Goal: Task Accomplishment & Management: Manage account settings

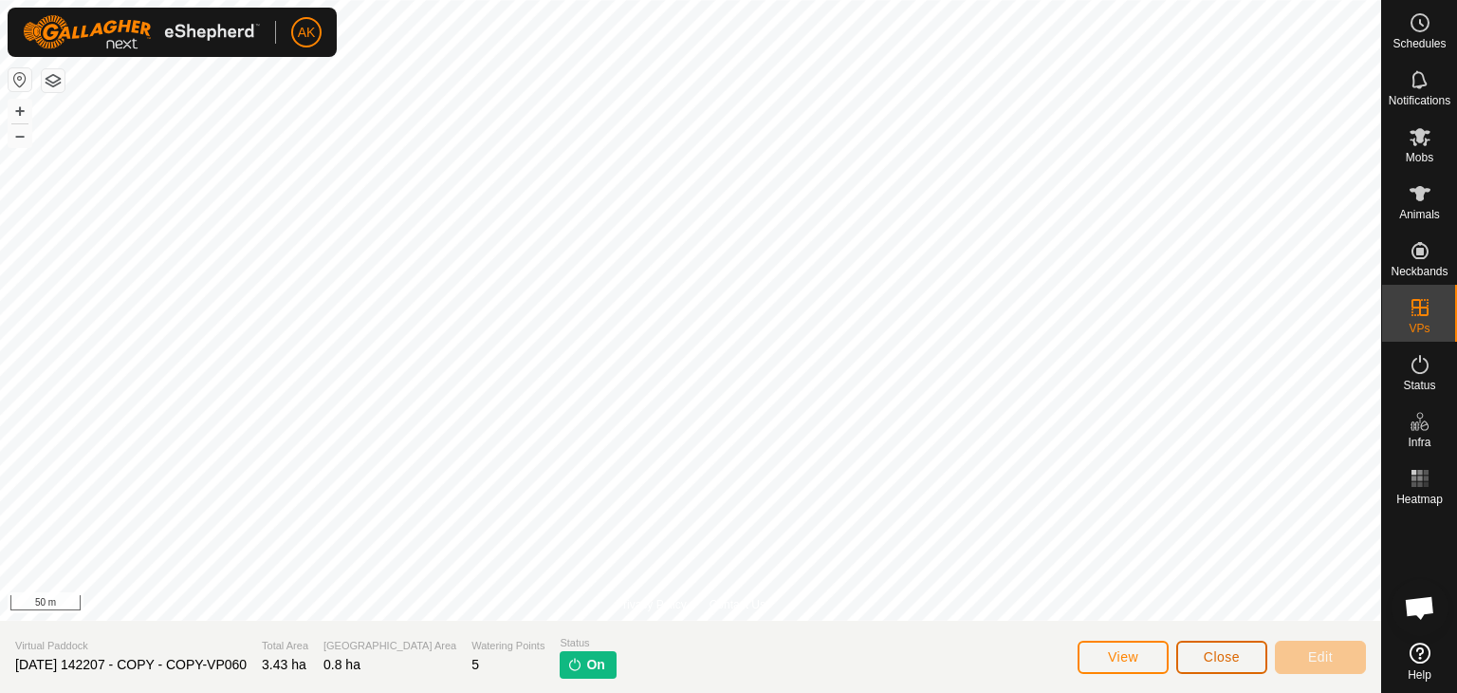
click at [1202, 656] on button "Close" at bounding box center [1222, 656] width 91 height 33
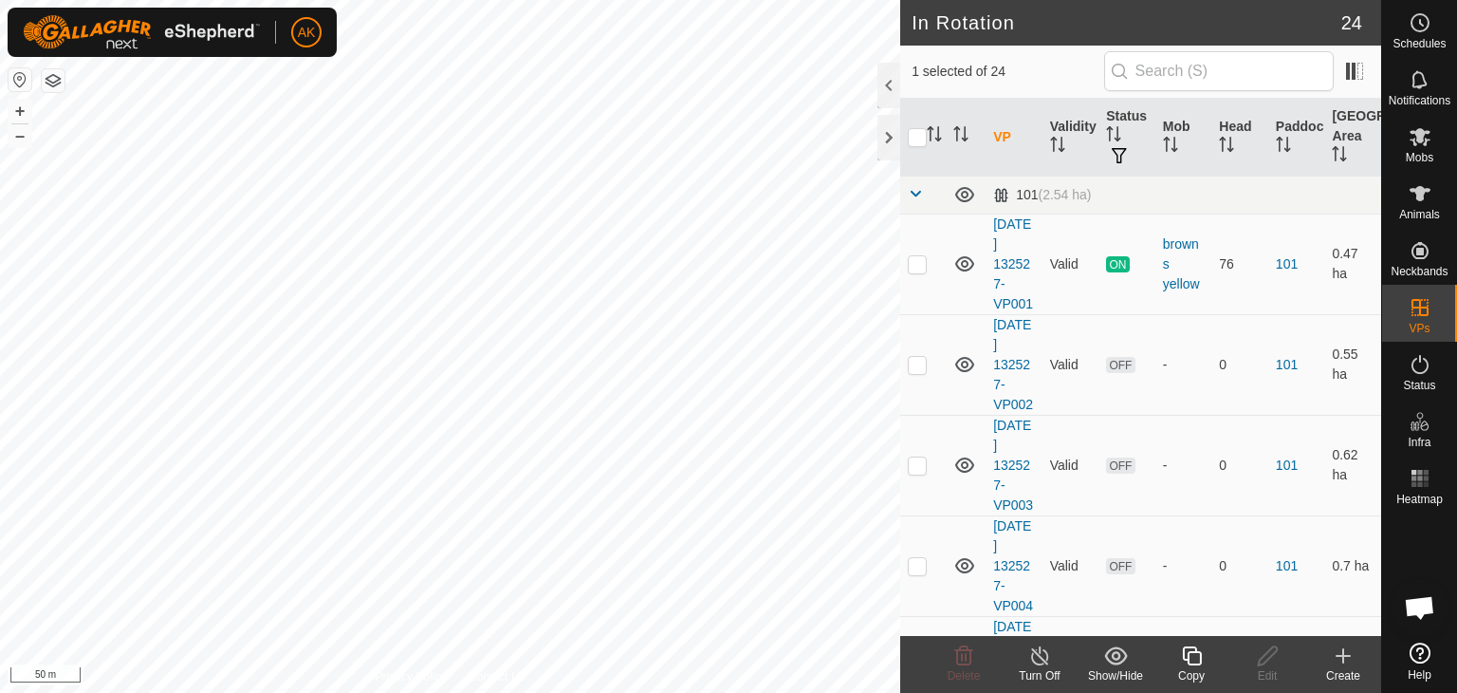
checkbox input "false"
click at [958, 652] on icon at bounding box center [964, 655] width 23 height 23
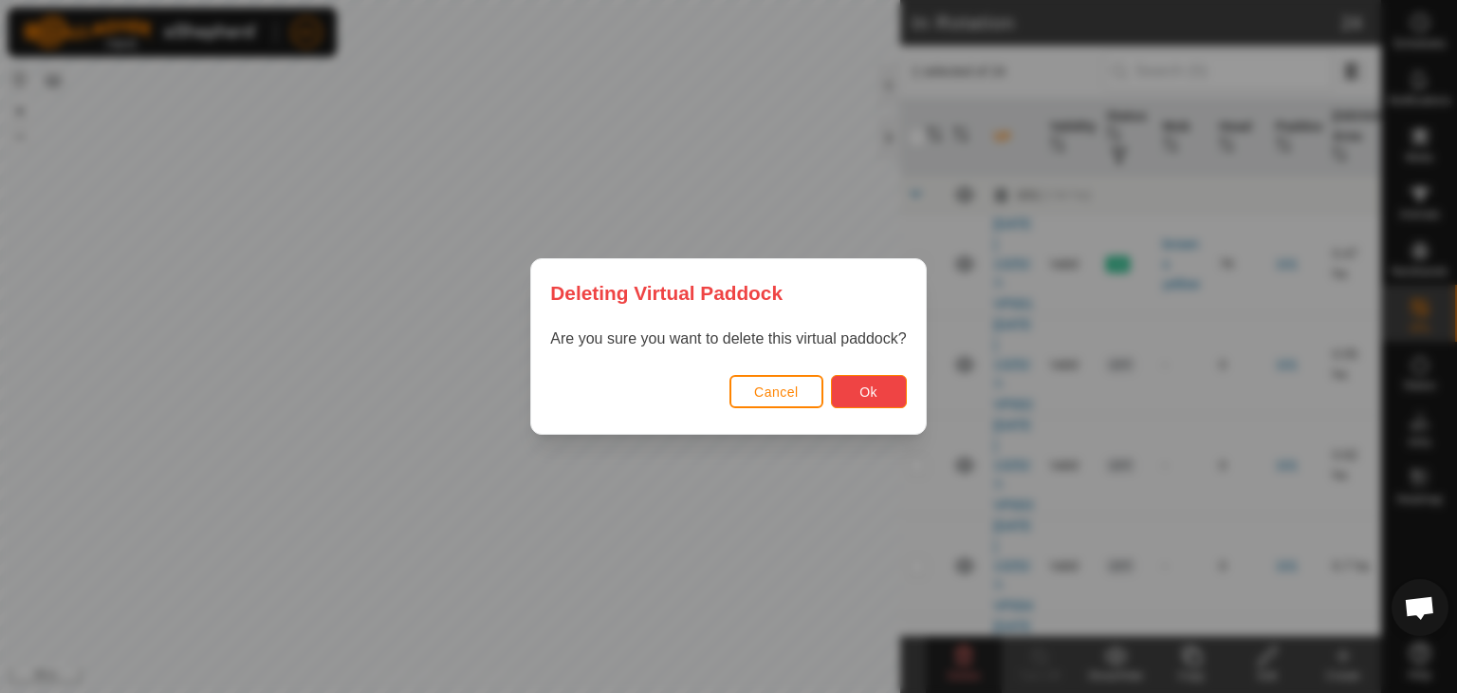
click at [884, 388] on button "Ok" at bounding box center [869, 391] width 76 height 33
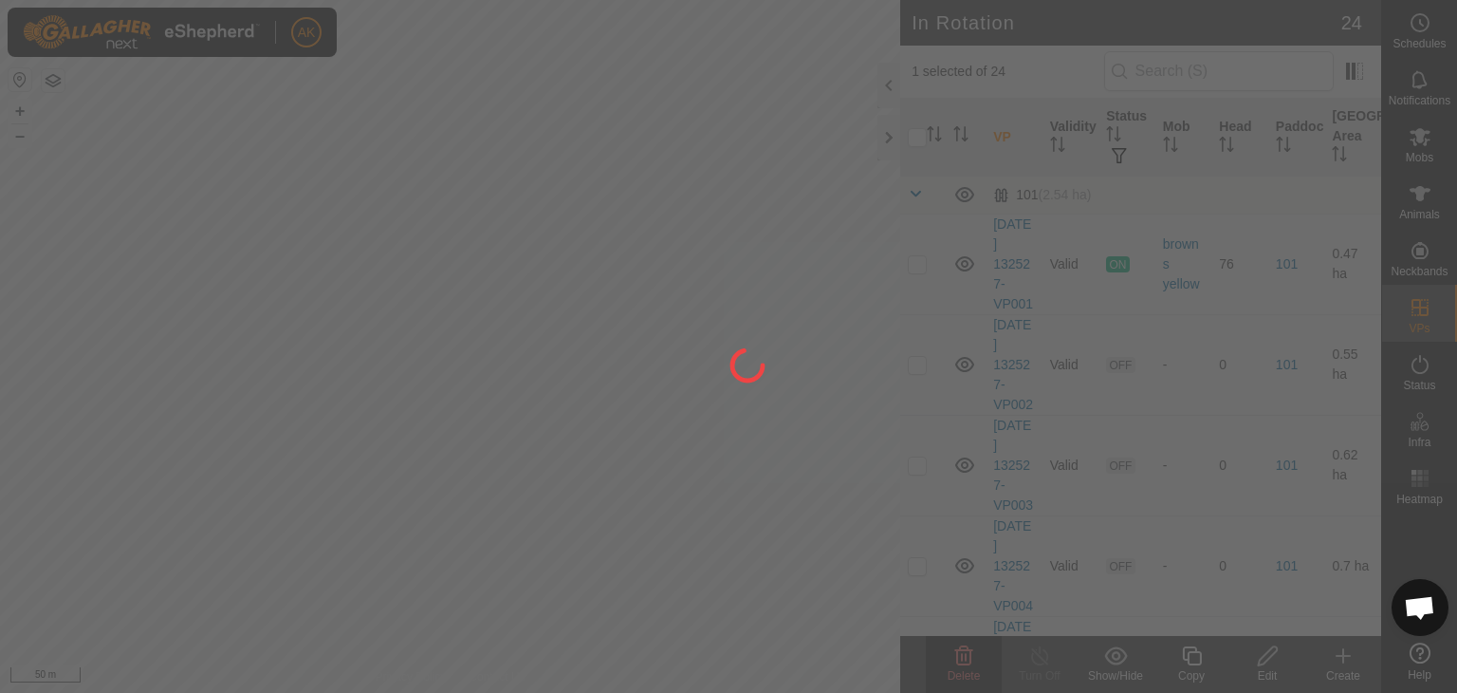
checkbox input "false"
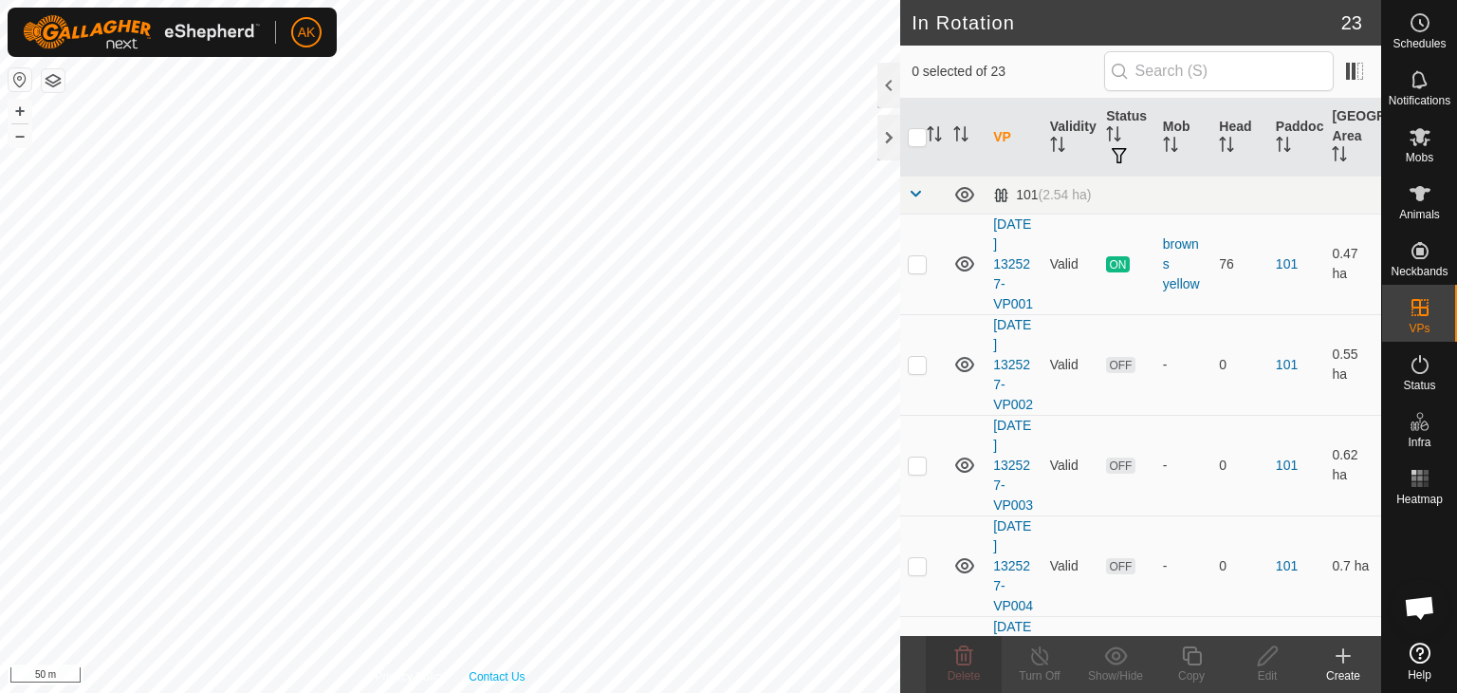
click at [495, 668] on div "Privacy Policy Contact Us WP 22 Type: trough Capacity: 100L Water Level: 100% D…" at bounding box center [450, 346] width 900 height 693
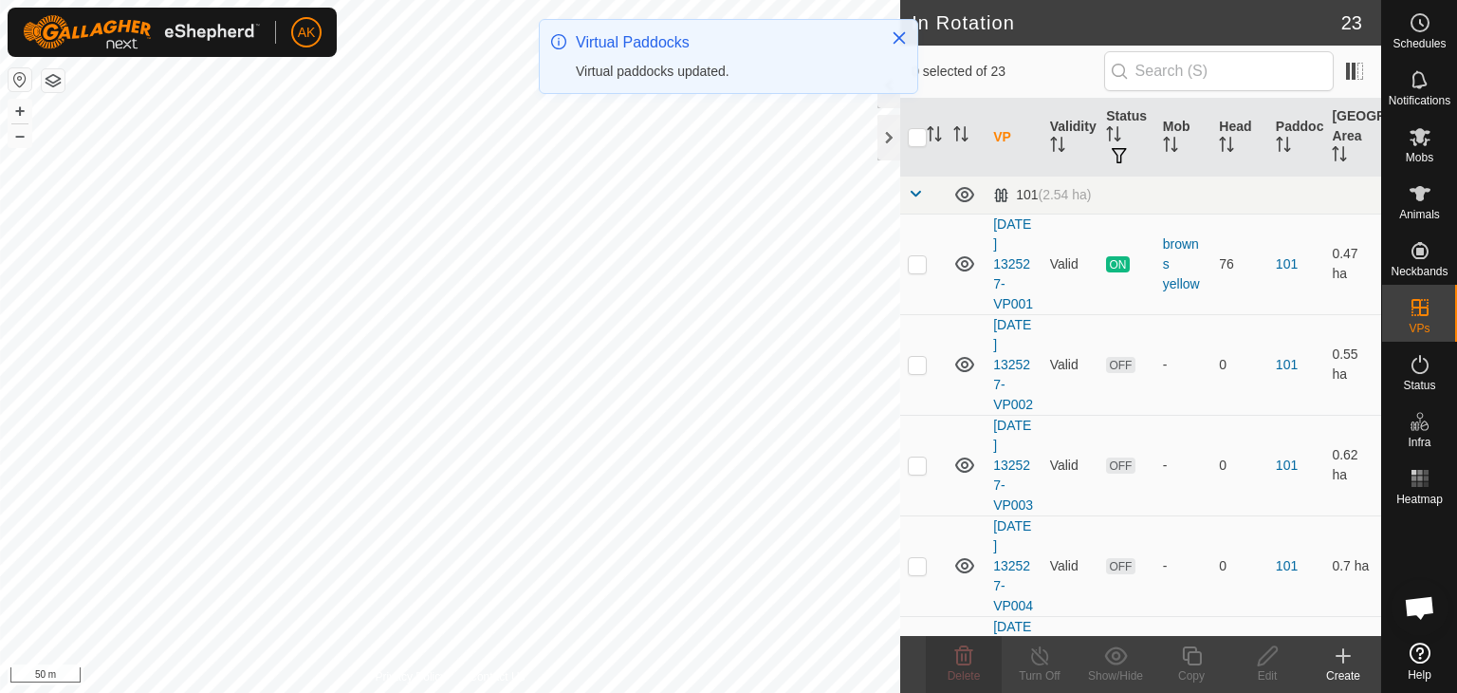
click at [569, 692] on html "AK Schedules Notifications Mobs Animals Neckbands VPs Status Infra Heatmap Help…" at bounding box center [728, 346] width 1457 height 693
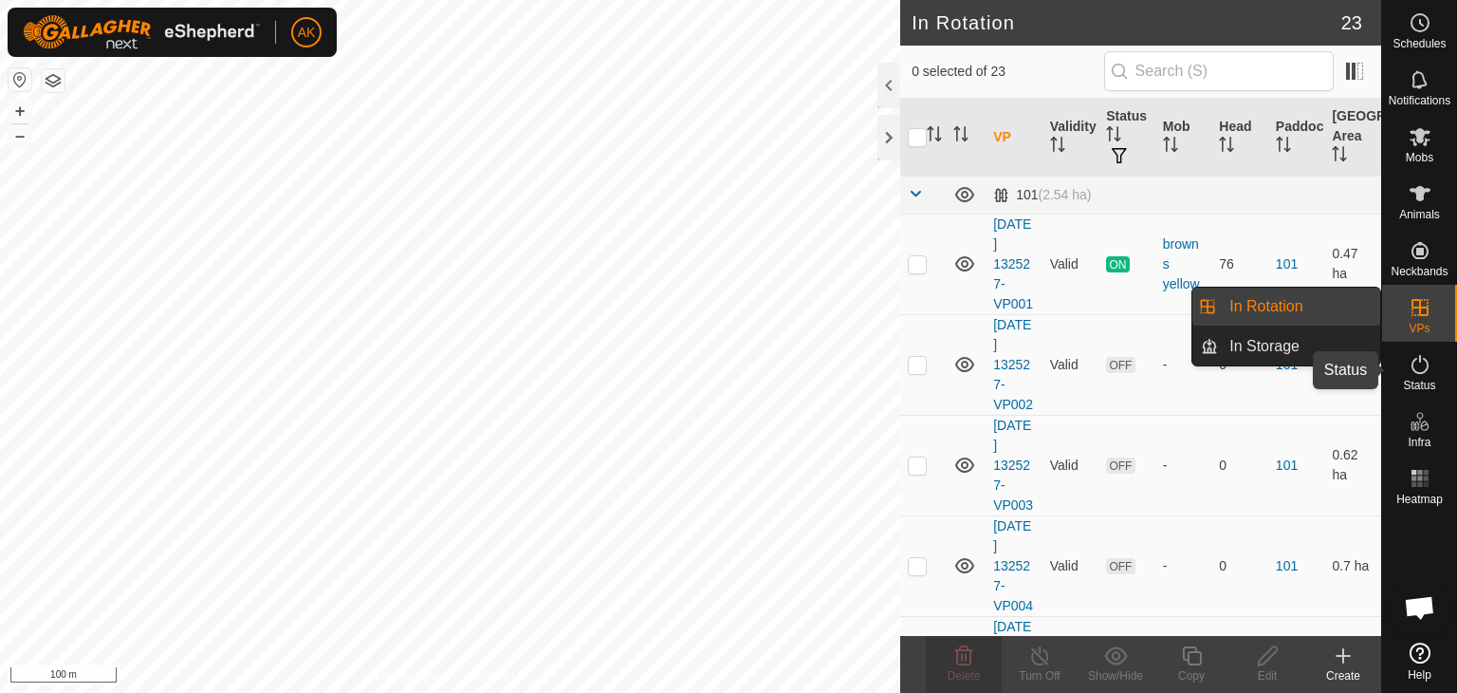
click at [1426, 365] on icon at bounding box center [1420, 364] width 23 height 23
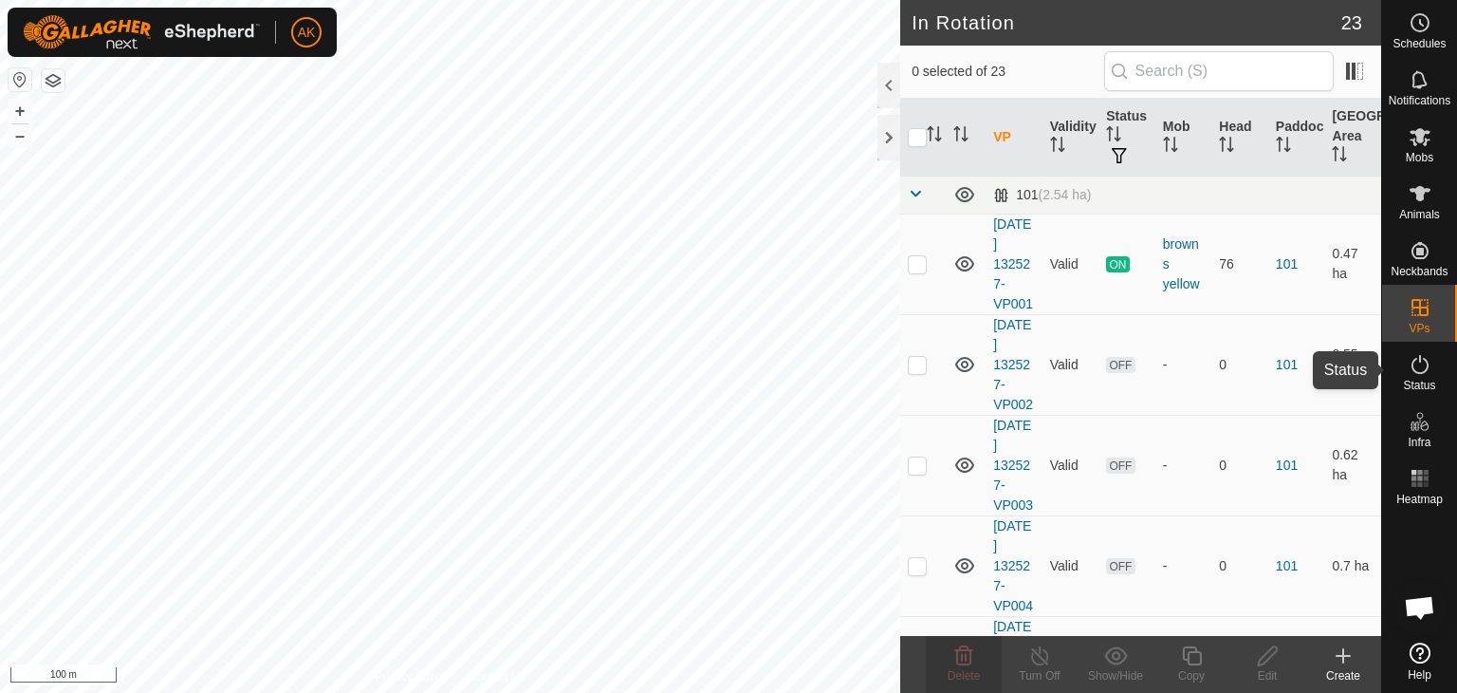
click at [1425, 365] on icon at bounding box center [1420, 364] width 23 height 23
click at [1421, 364] on icon at bounding box center [1420, 364] width 23 height 23
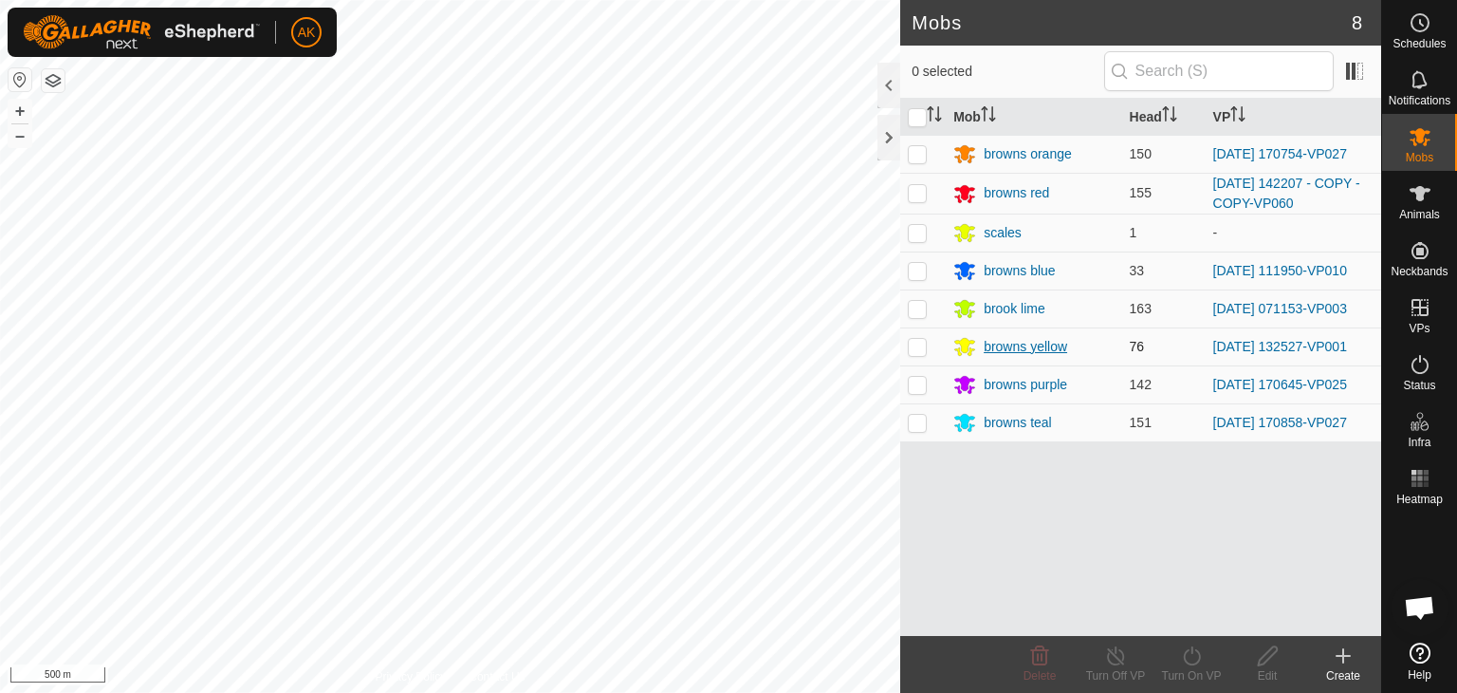
click at [1021, 338] on div "Mobs 8 0 selected Mob Head VP browns orange 150 [DATE] 170754-VP027 browns red …" at bounding box center [690, 346] width 1381 height 693
click at [1416, 365] on icon at bounding box center [1420, 364] width 23 height 23
